Goal: Obtain resource: Download file/media

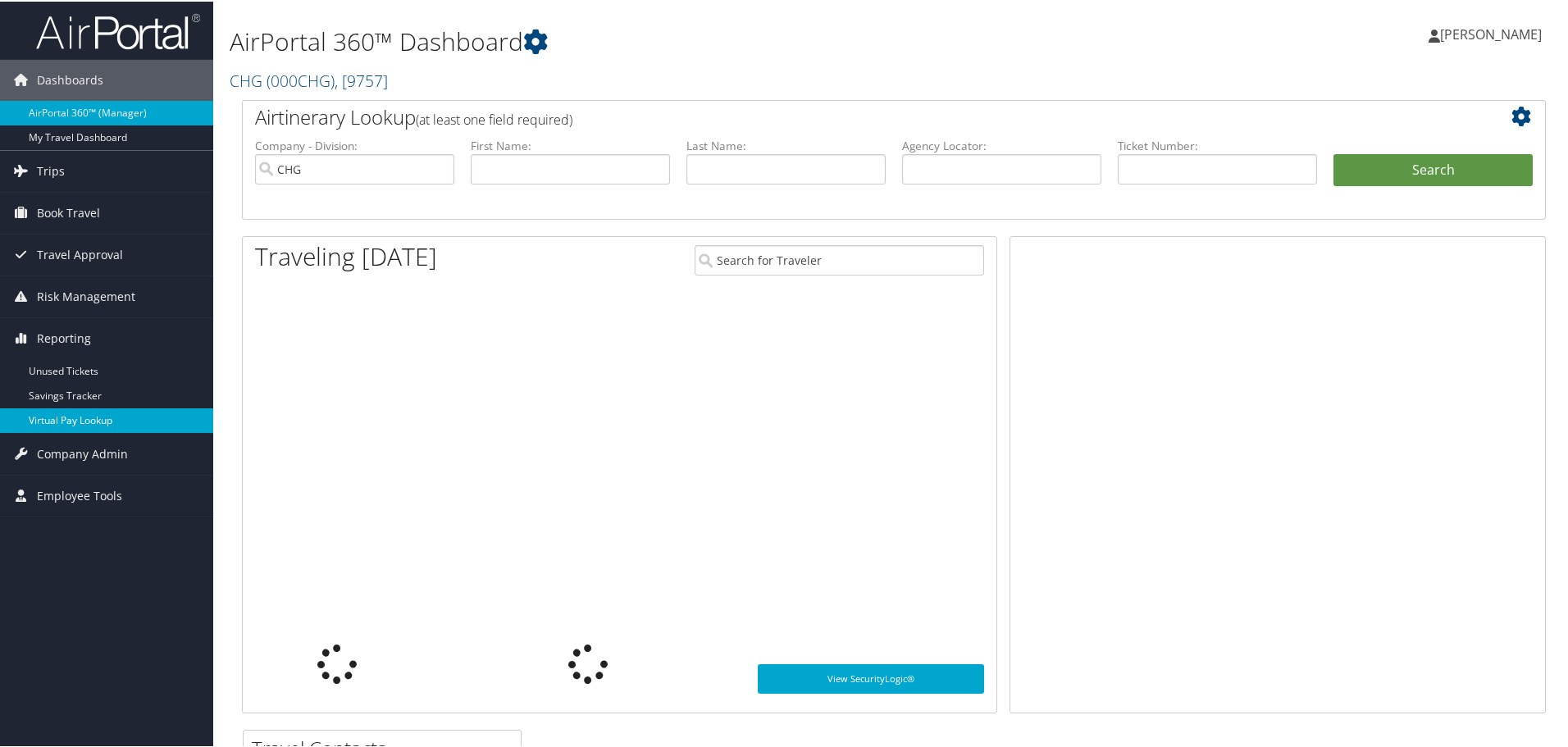
click at [88, 416] on link "Virtual Pay Lookup" at bounding box center [106, 419] width 214 height 25
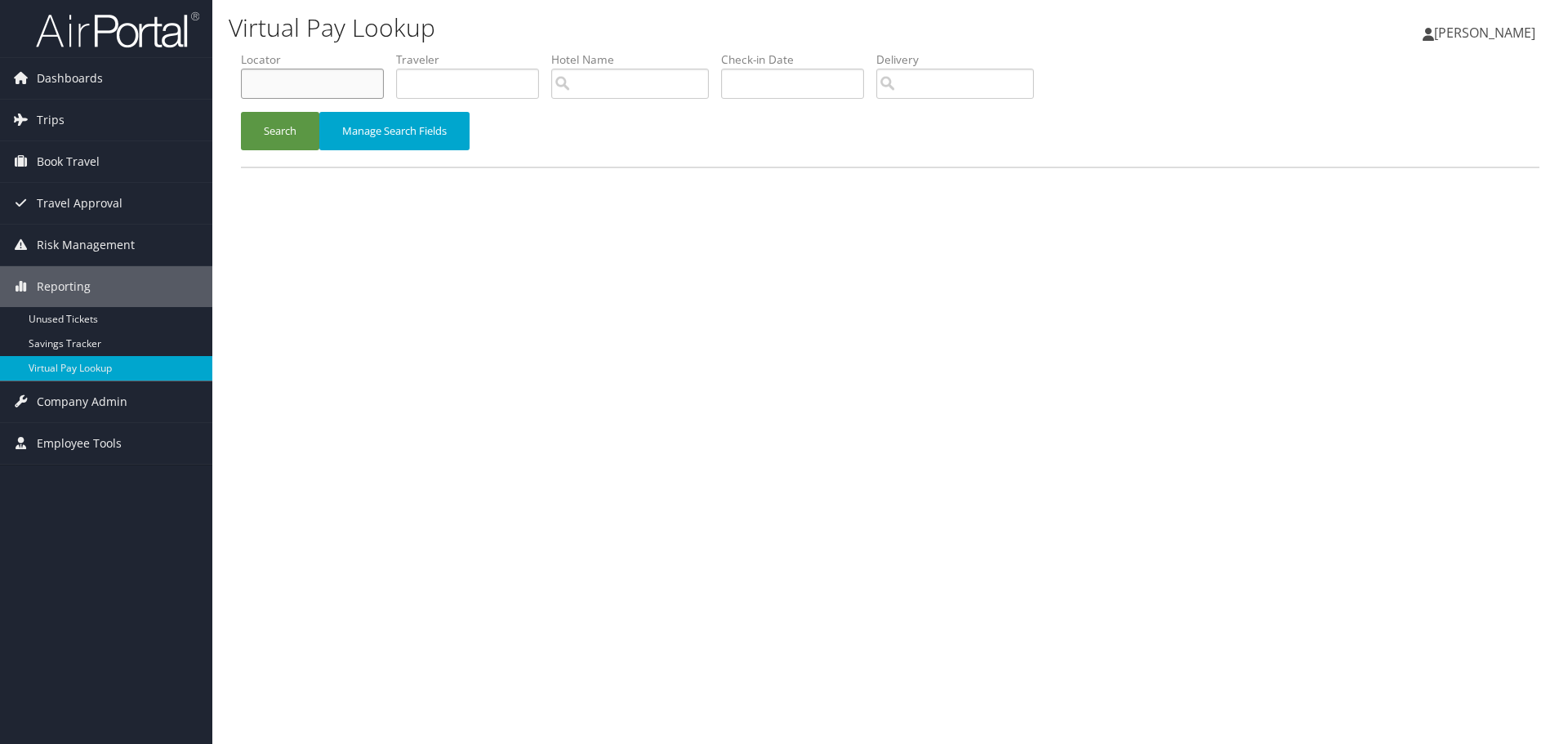
click at [285, 81] on input "text" at bounding box center [312, 83] width 143 height 31
paste input "DIIIPZ"
type input "DIIIPZ"
click at [305, 140] on button "Search" at bounding box center [280, 131] width 79 height 39
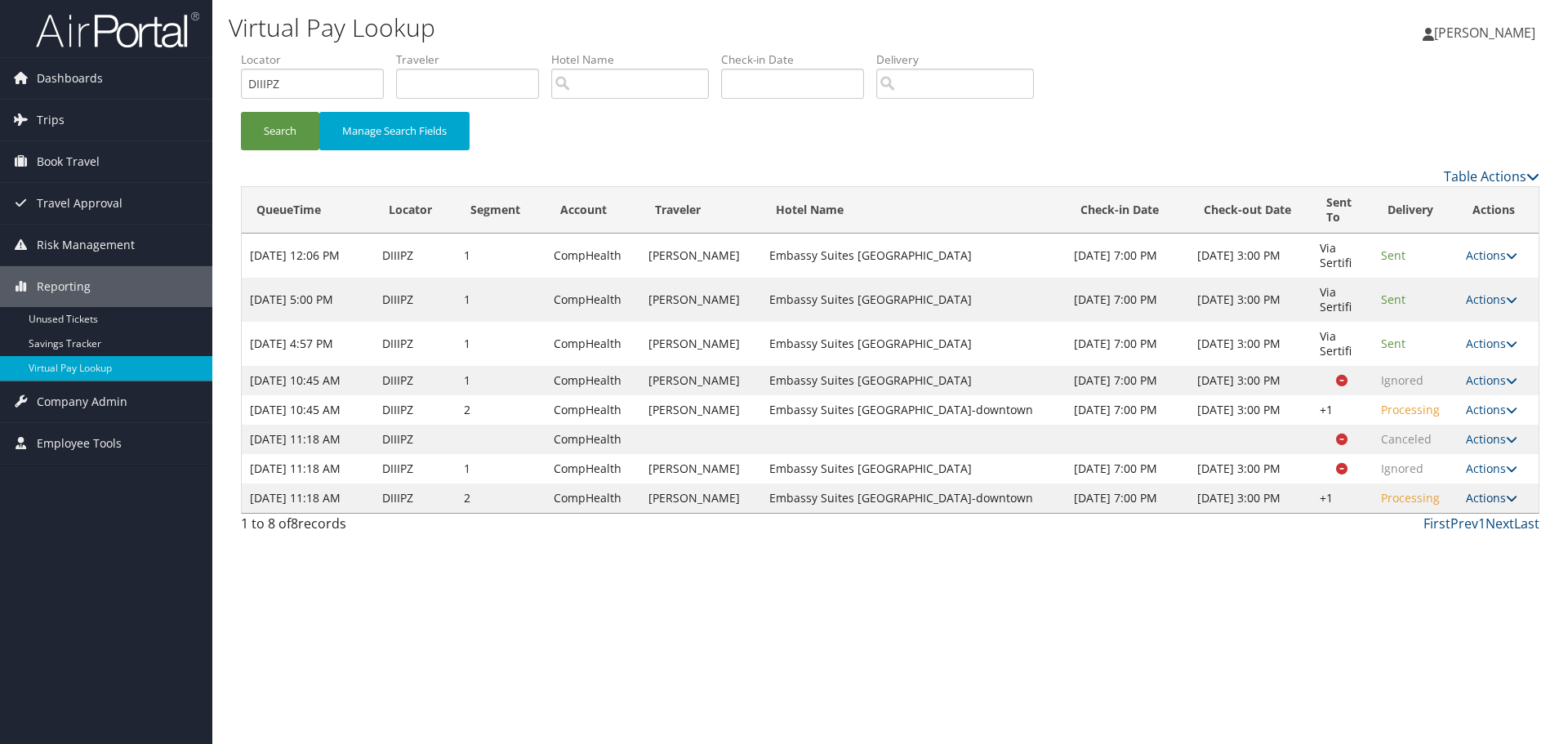
click at [1490, 506] on link "Actions" at bounding box center [1492, 498] width 52 height 16
click at [1417, 595] on link "Logs" at bounding box center [1442, 601] width 140 height 28
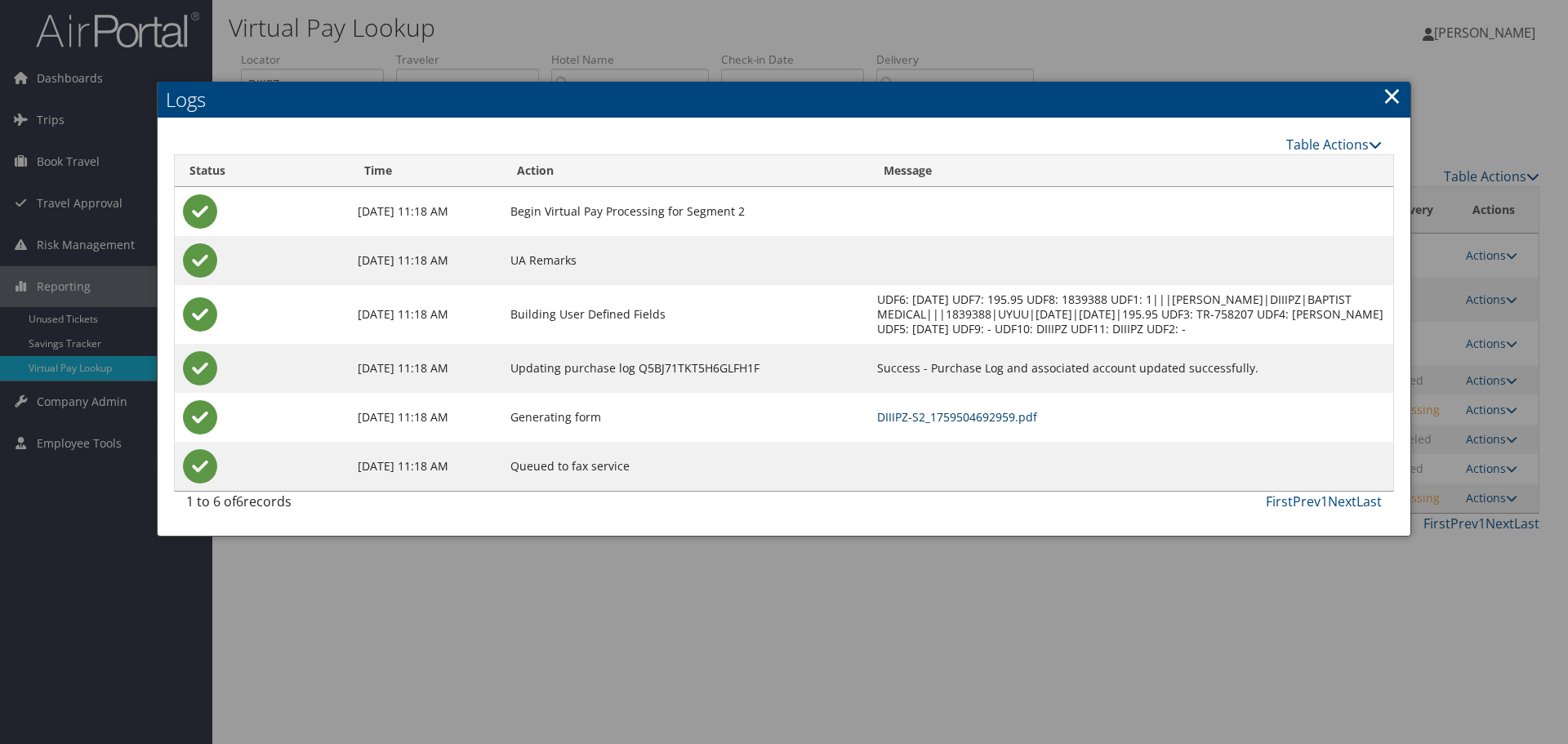
click at [946, 423] on link "DIIIPZ-S2_1759504692959.pdf" at bounding box center [957, 417] width 160 height 16
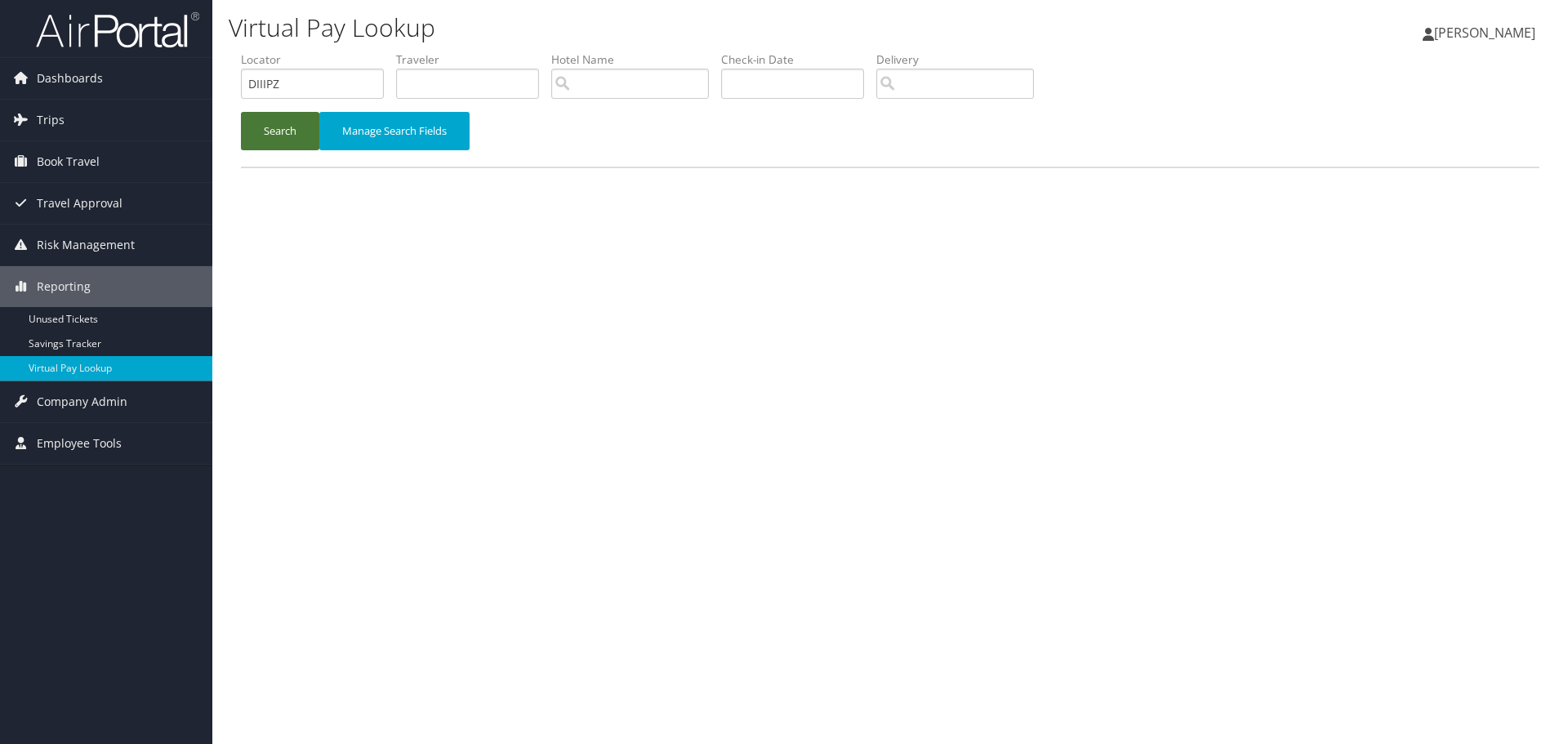
click at [299, 129] on button "Search" at bounding box center [280, 131] width 79 height 39
